Goal: Task Accomplishment & Management: Manage account settings

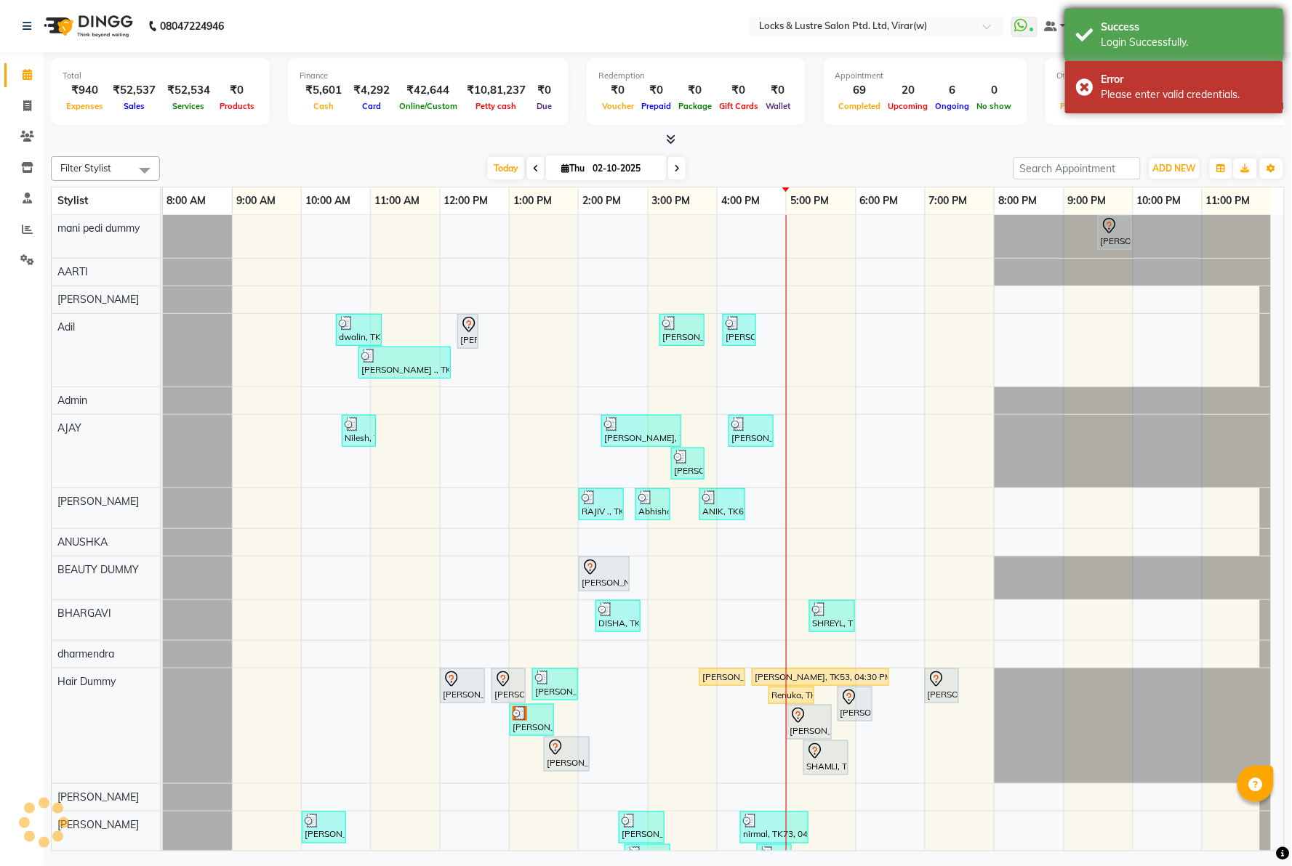
click at [1108, 27] on div "Success" at bounding box center [1186, 27] width 171 height 15
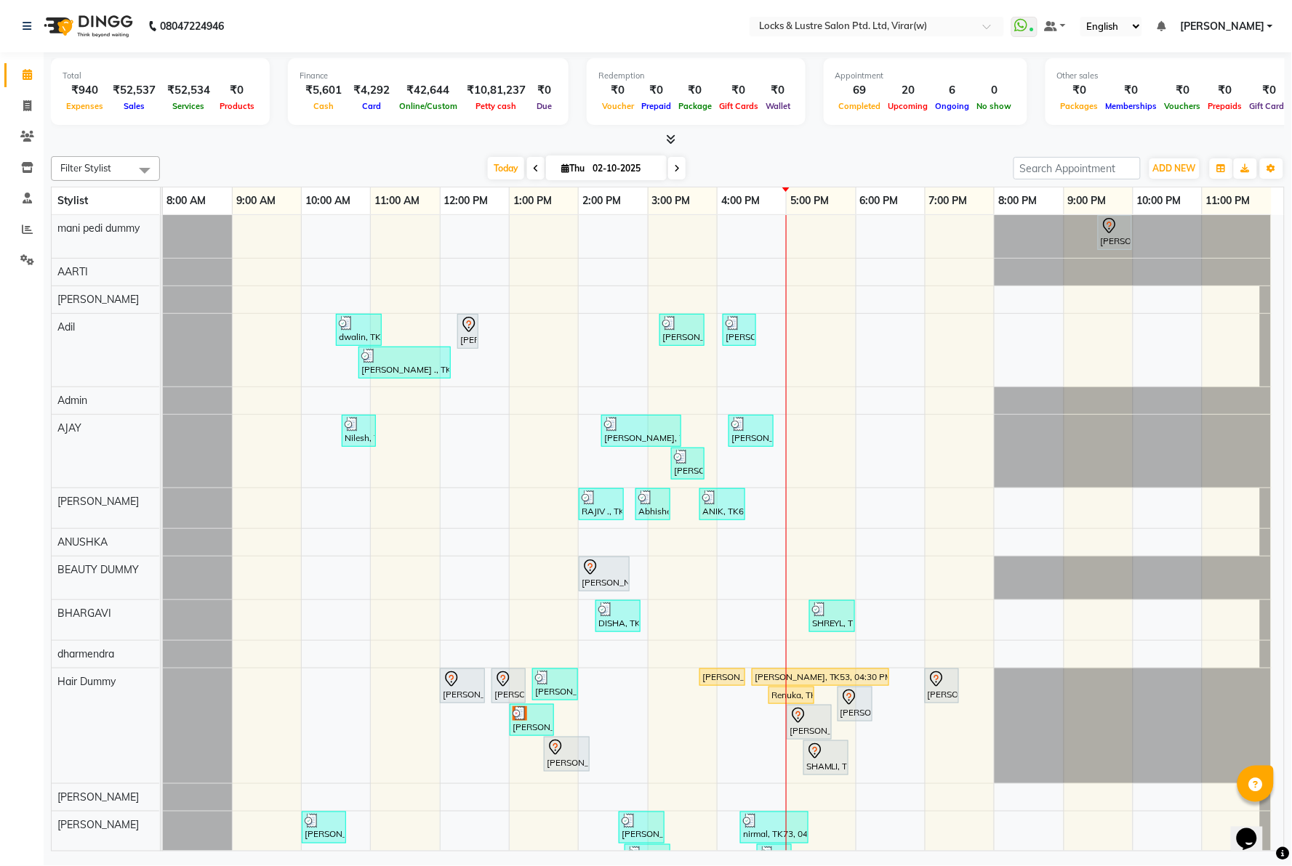
click at [1231, 29] on span "[PERSON_NAME]" at bounding box center [1222, 26] width 84 height 15
click at [1208, 102] on link "Sign out" at bounding box center [1198, 100] width 133 height 23
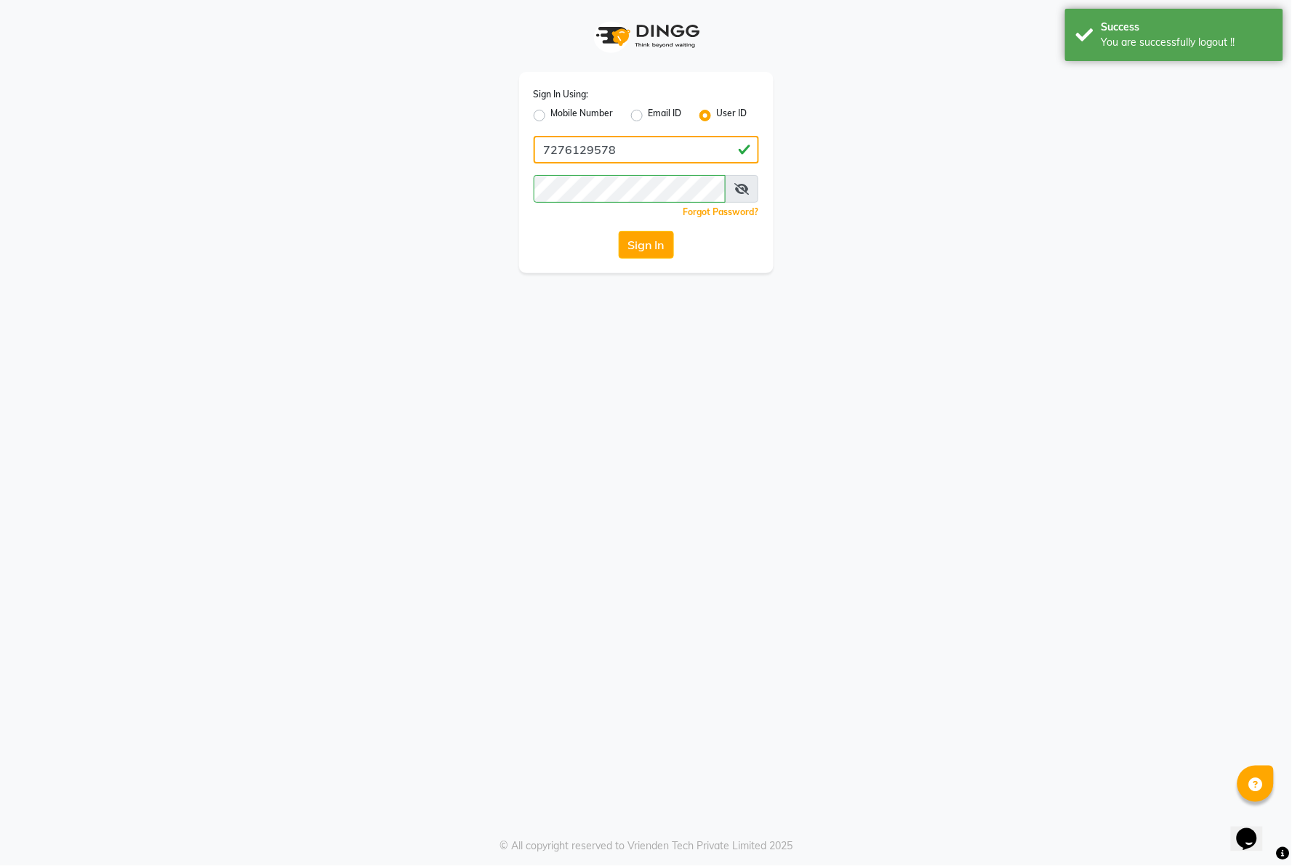
click at [664, 161] on input "7276129578" at bounding box center [645, 150] width 225 height 28
type input "8459157591"
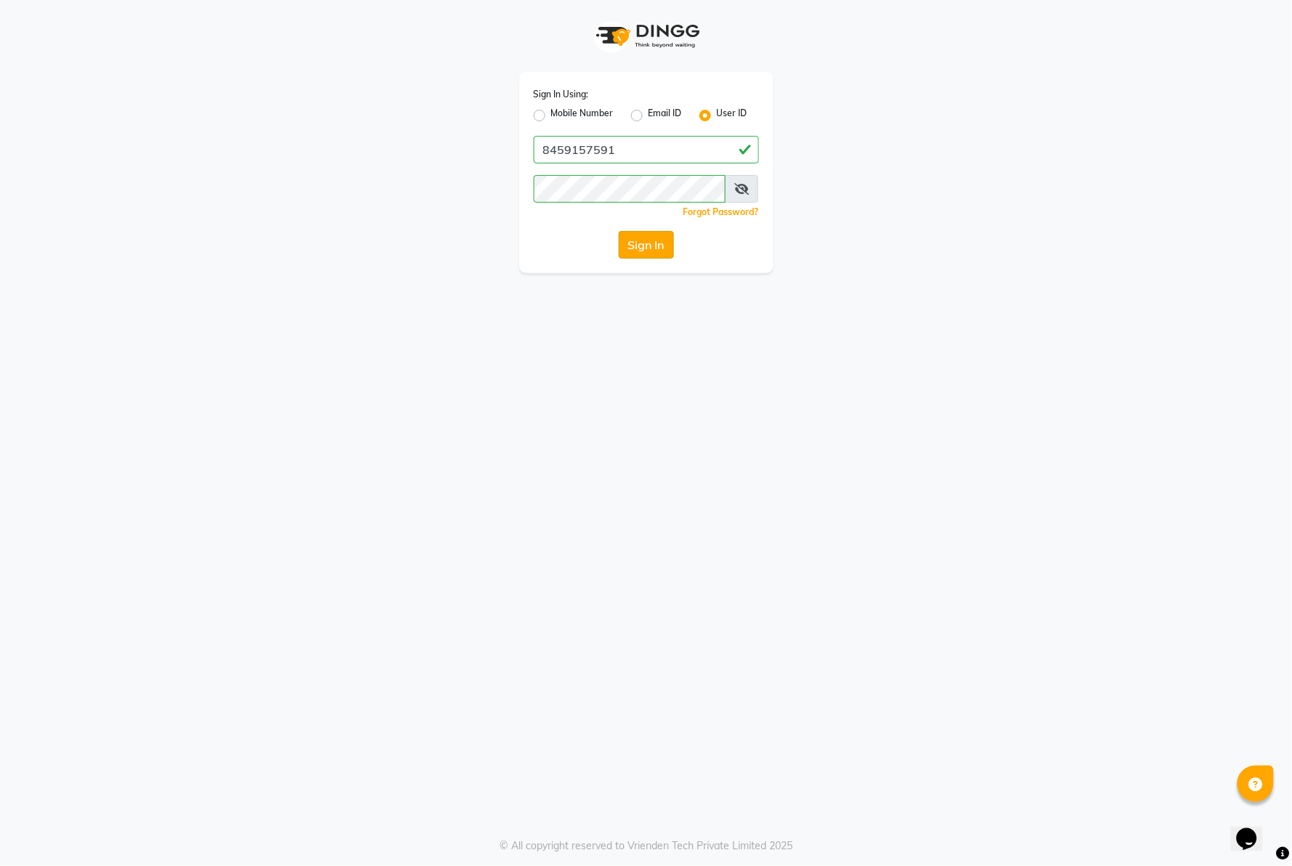
click at [645, 235] on button "Sign In" at bounding box center [646, 245] width 55 height 28
click at [551, 118] on label "Mobile Number" at bounding box center [582, 115] width 63 height 17
click at [551, 116] on input "Mobile Number" at bounding box center [555, 111] width 9 height 9
radio input "true"
radio input "false"
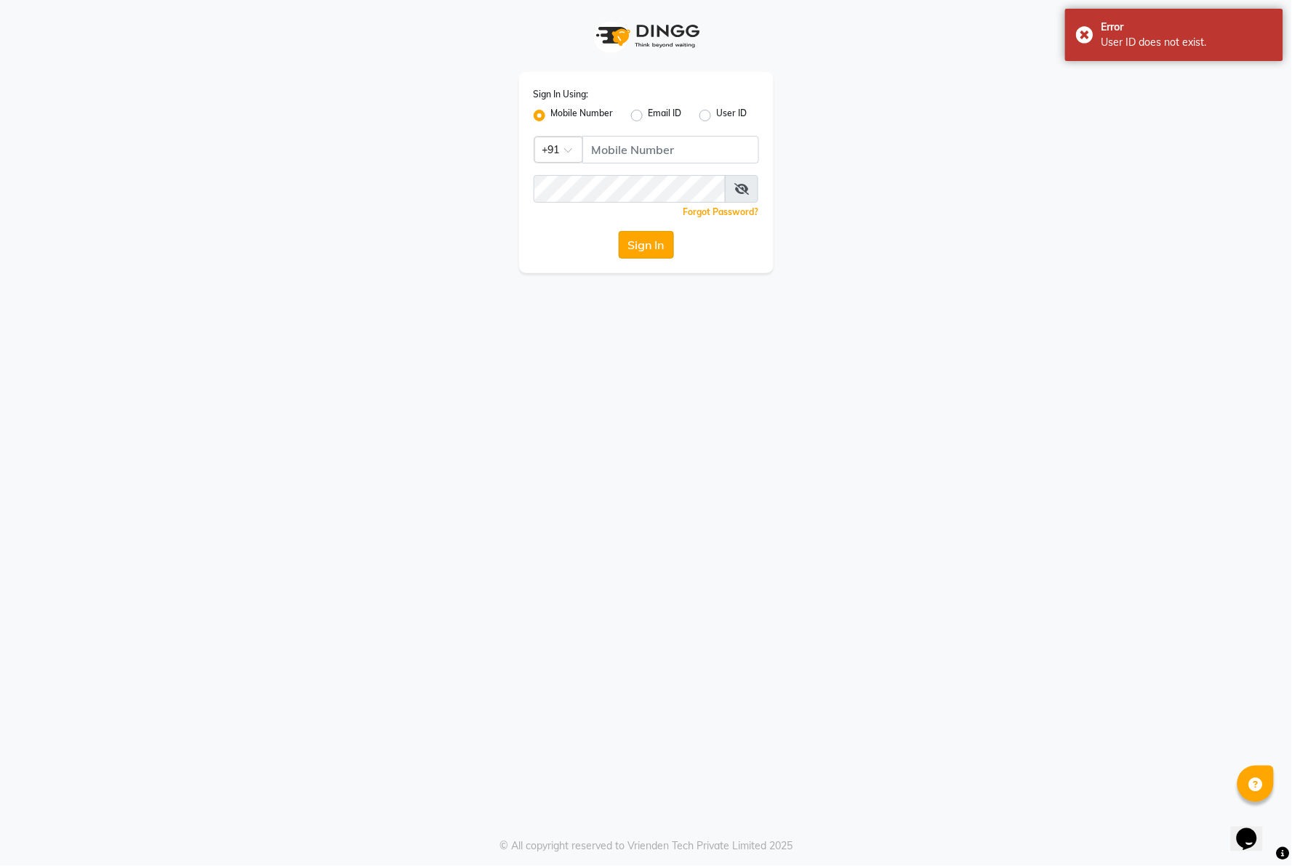
click at [648, 233] on button "Sign In" at bounding box center [646, 245] width 55 height 28
click at [638, 134] on div "Sign In Using: Mobile Number Email ID User ID Country Code × +91 Remember me Fo…" at bounding box center [646, 172] width 254 height 201
click at [644, 142] on input "Username" at bounding box center [670, 150] width 177 height 28
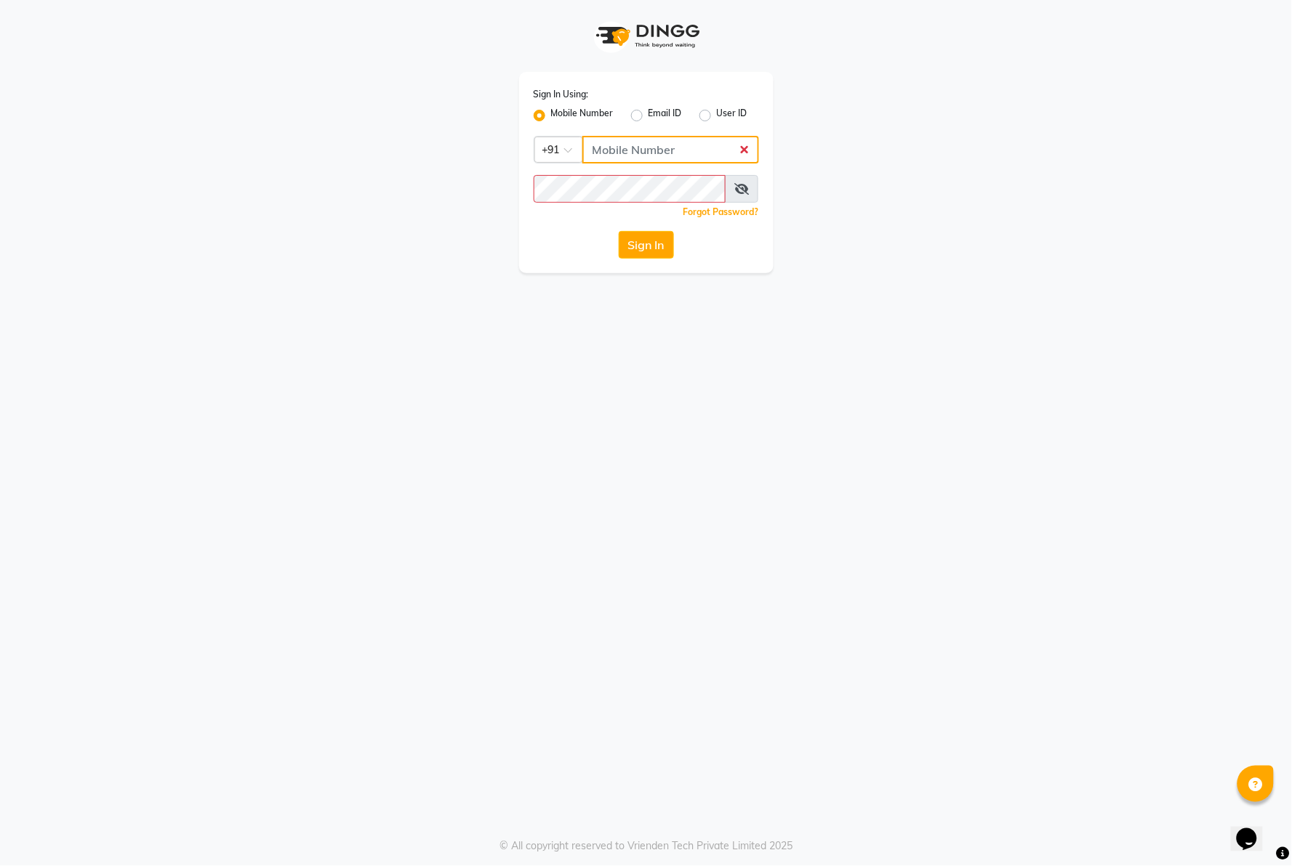
type input "8459157591"
click at [644, 248] on button "Sign In" at bounding box center [646, 245] width 55 height 28
